Goal: Information Seeking & Learning: Check status

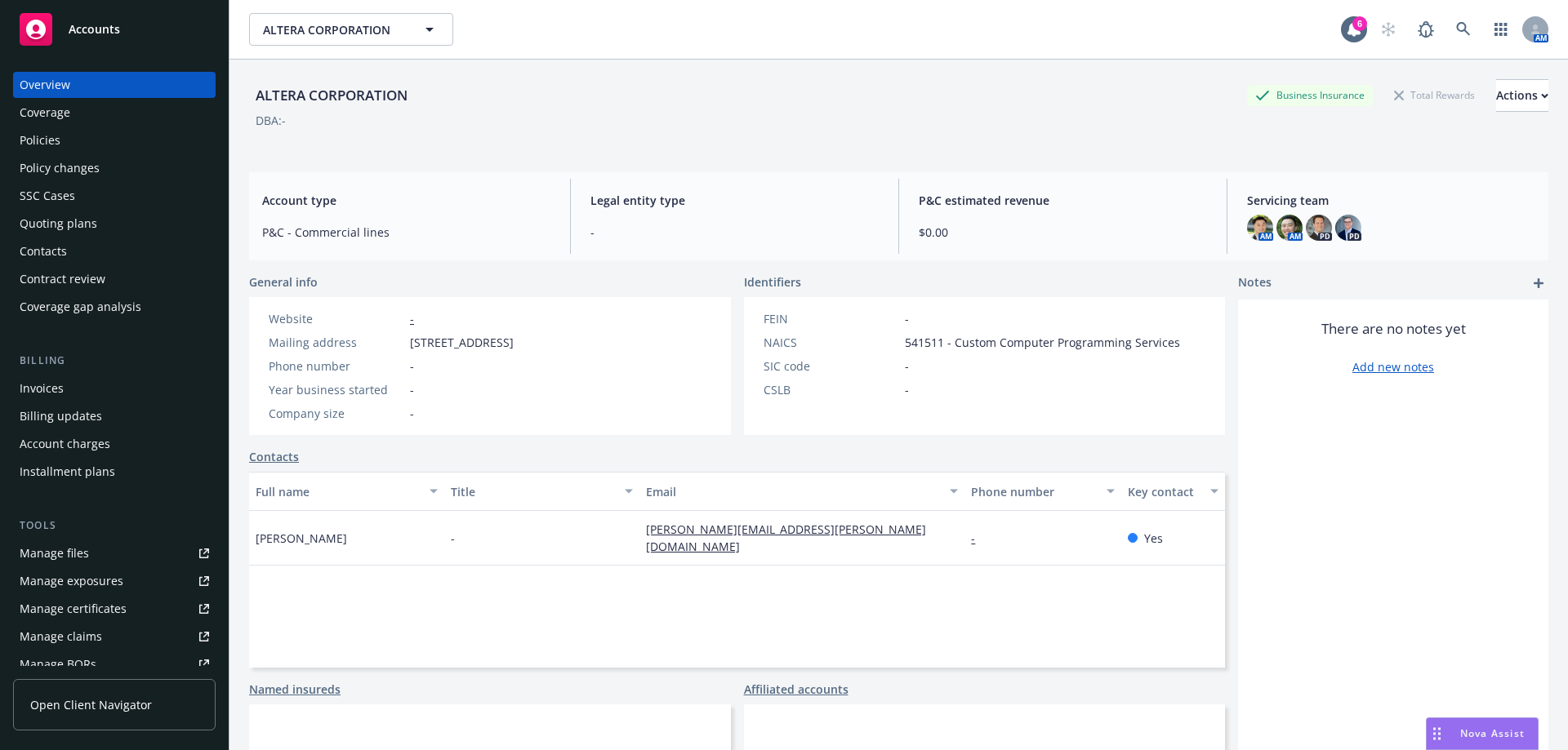
click at [117, 132] on div "Policies" at bounding box center [115, 141] width 189 height 26
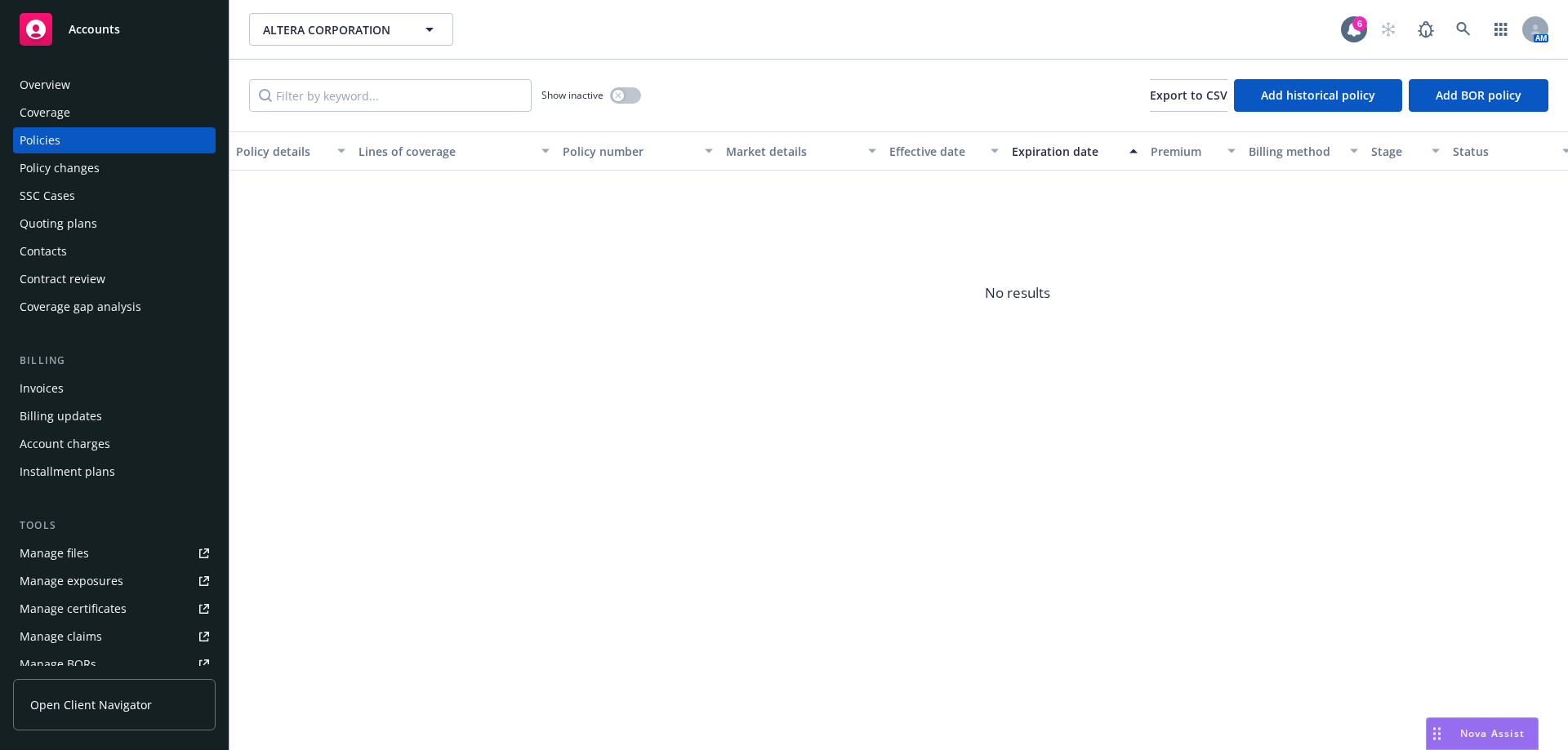
click at [60, 230] on div "Quoting plans" at bounding box center [58, 223] width 77 height 26
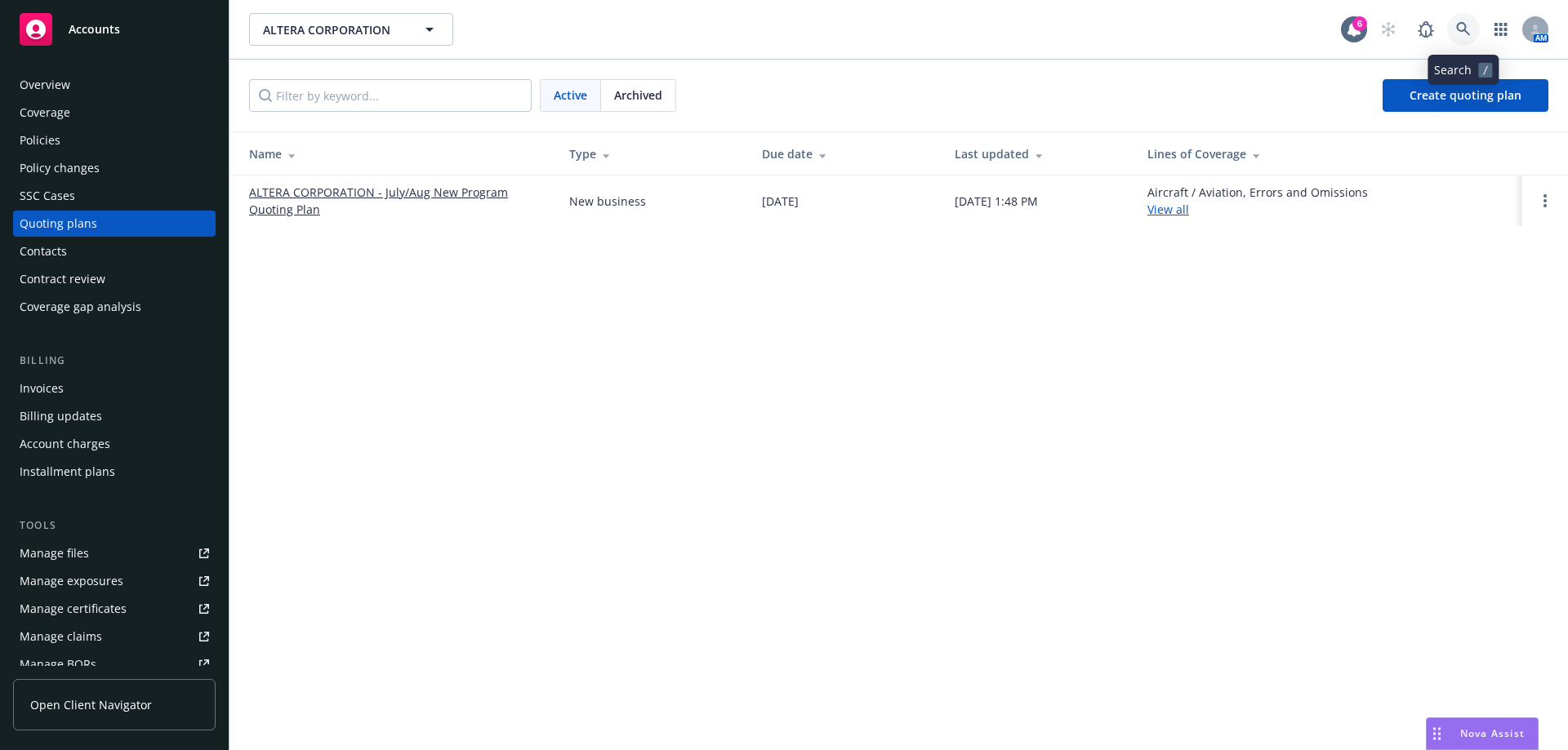
click at [1465, 28] on icon at bounding box center [1463, 29] width 14 height 14
click at [130, 83] on div "Overview" at bounding box center [115, 85] width 189 height 26
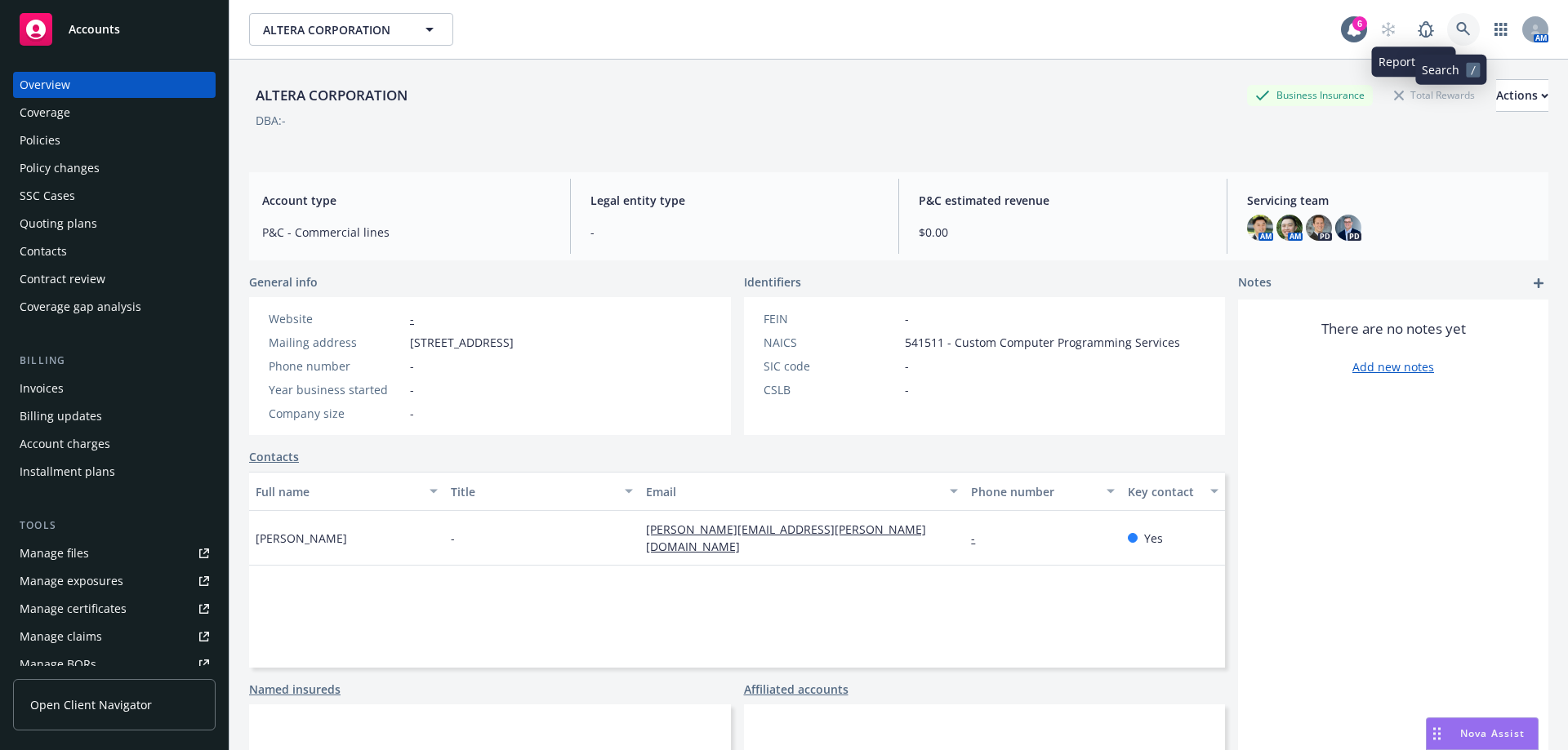
click at [1456, 26] on icon at bounding box center [1463, 29] width 14 height 14
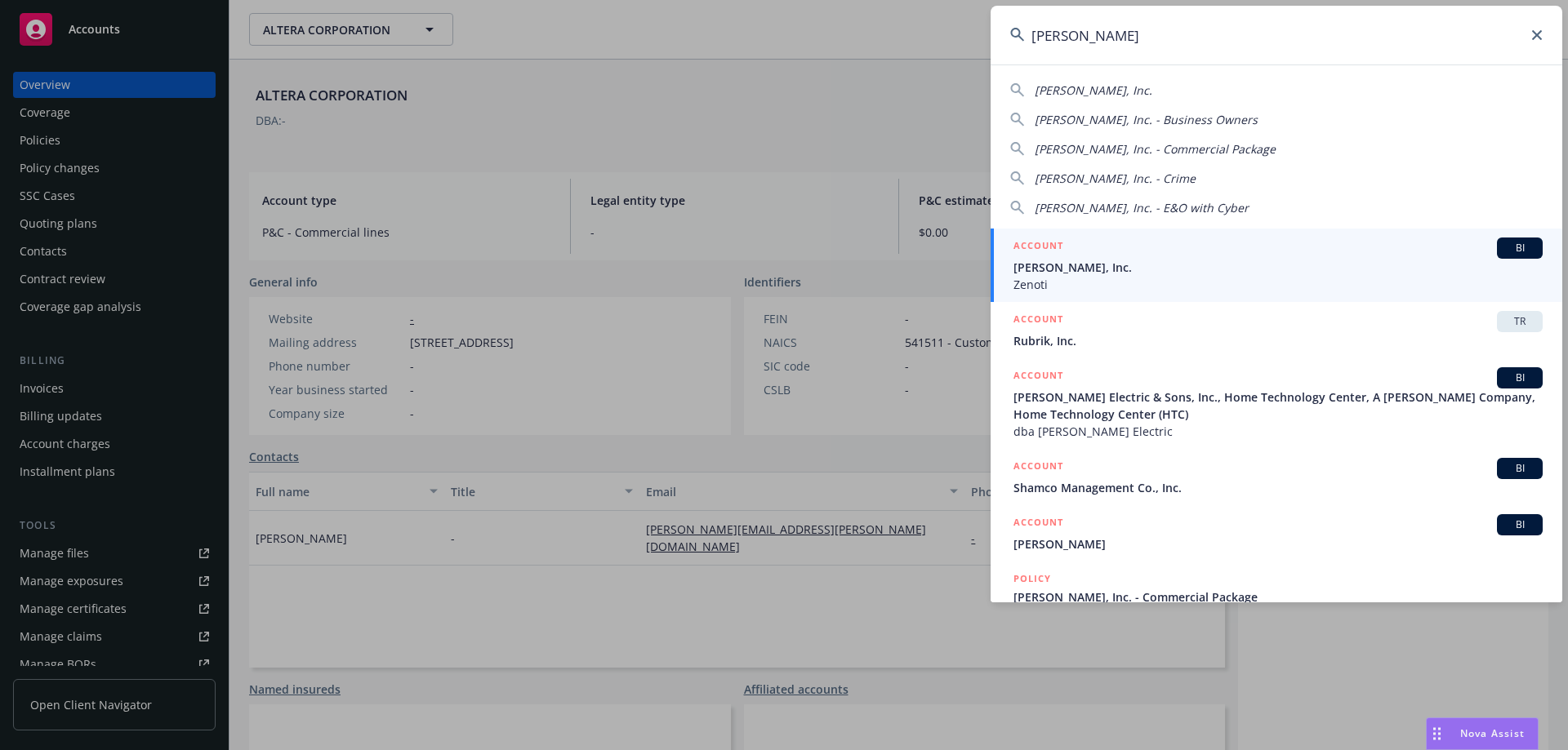
type input "[PERSON_NAME]"
click at [1212, 277] on span "Zenoti" at bounding box center [1278, 285] width 529 height 17
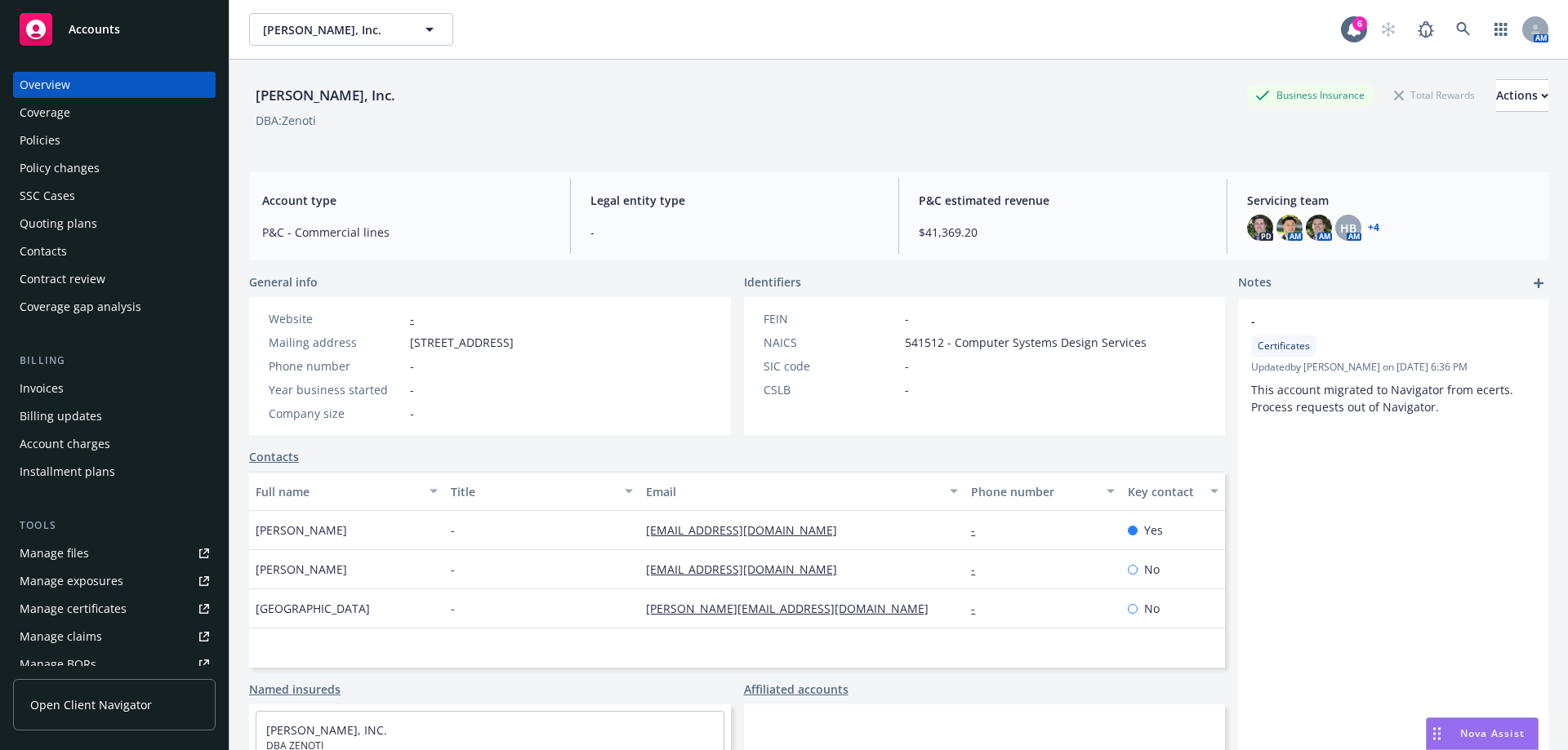
click at [67, 128] on div "Policies" at bounding box center [115, 141] width 189 height 26
